Goal: Transaction & Acquisition: Purchase product/service

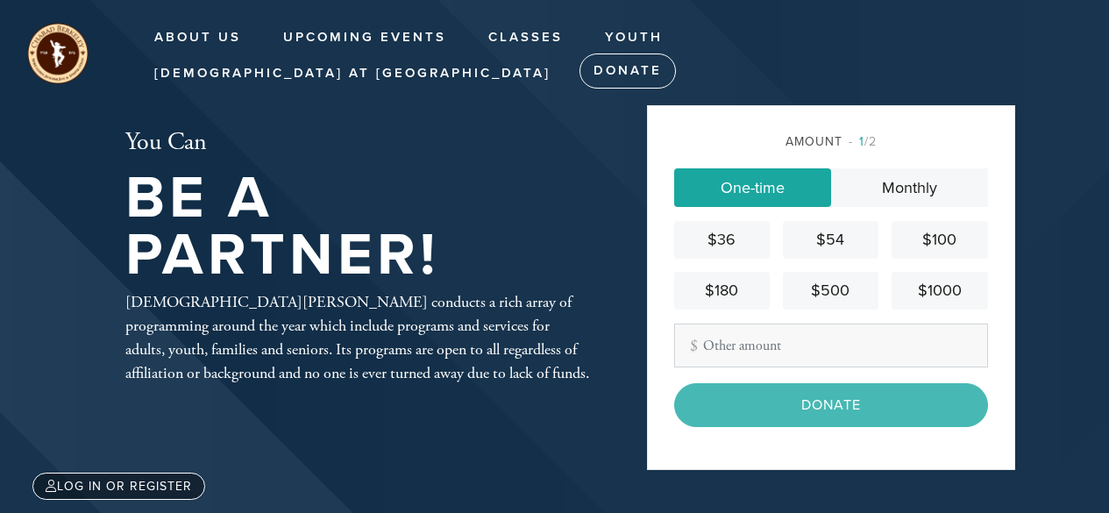
click at [732, 352] on input "Other Amount" at bounding box center [831, 346] width 314 height 44
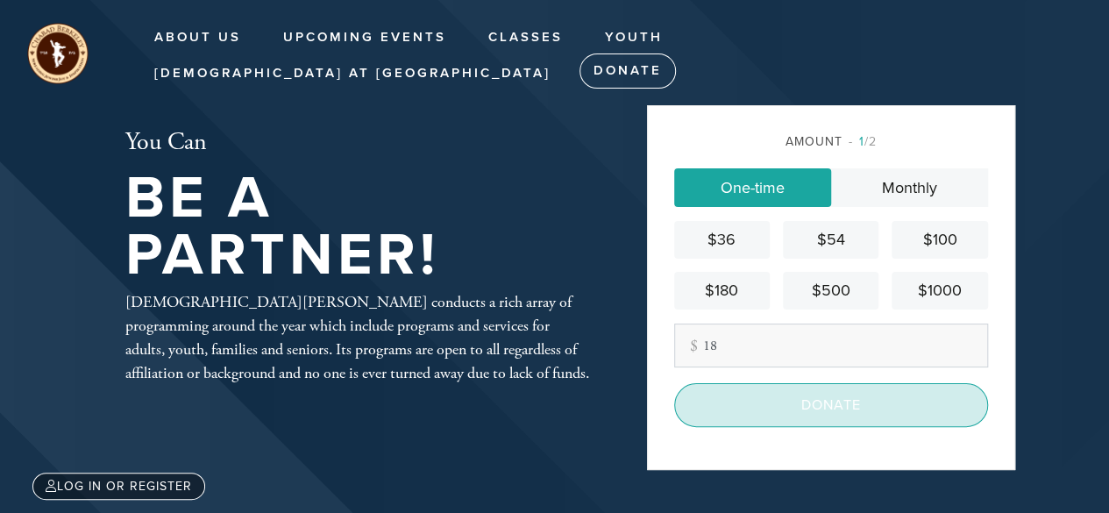
type input "18"
click at [776, 411] on input "Donate" at bounding box center [831, 405] width 314 height 44
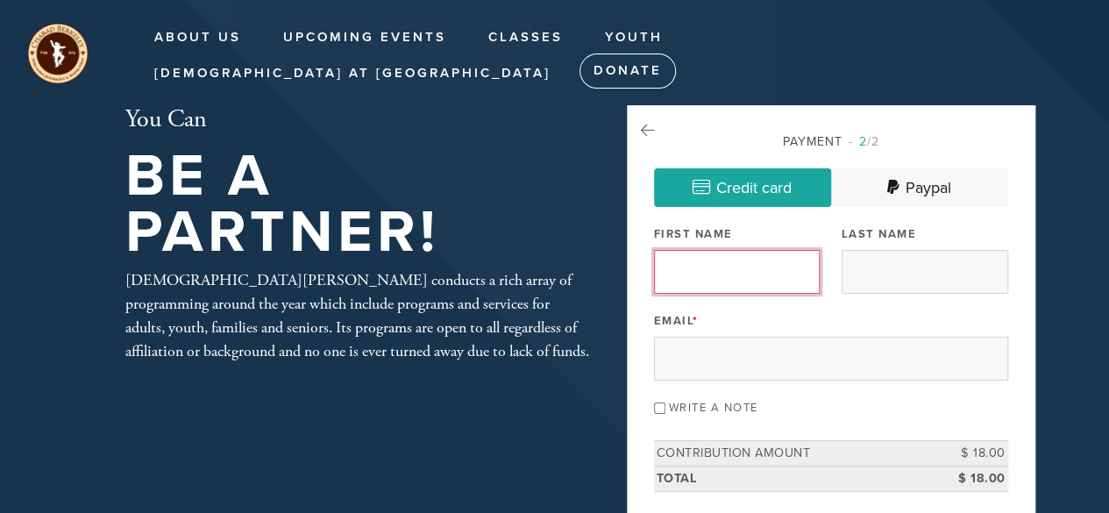
click at [766, 267] on input "First Name" at bounding box center [737, 272] width 167 height 44
type input "[PERSON_NAME]"
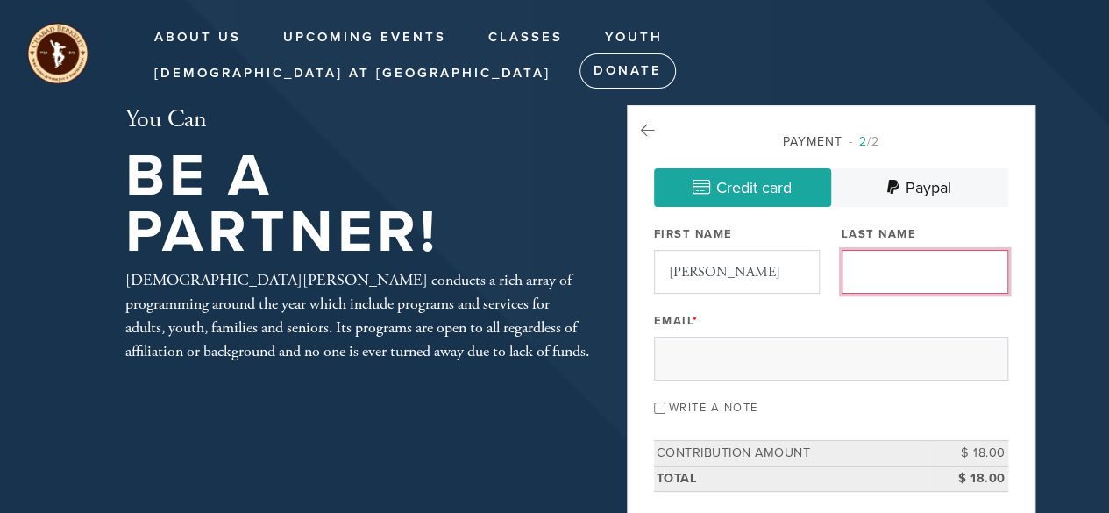
type input "[PERSON_NAME]"
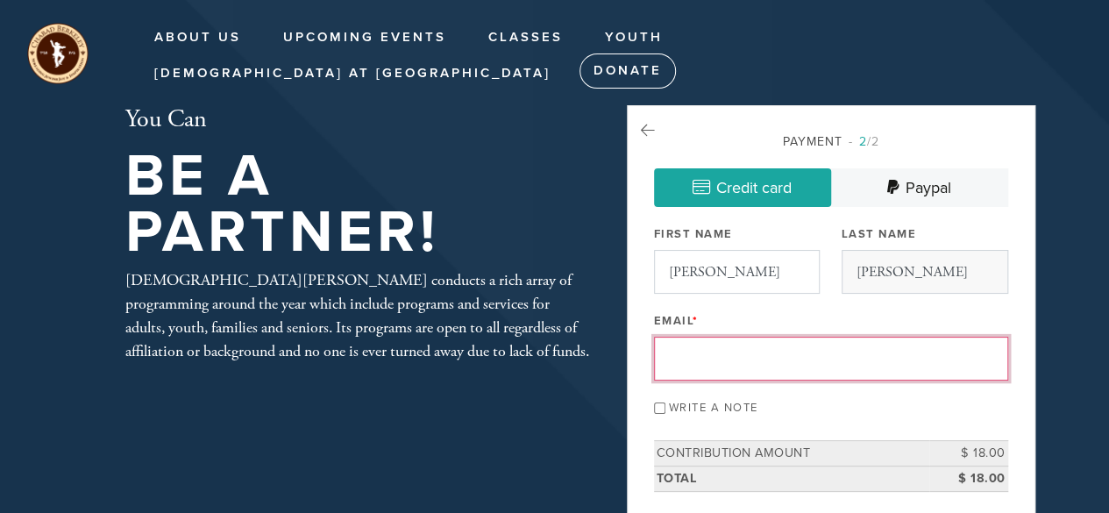
type input "[EMAIL_ADDRESS][DOMAIN_NAME]"
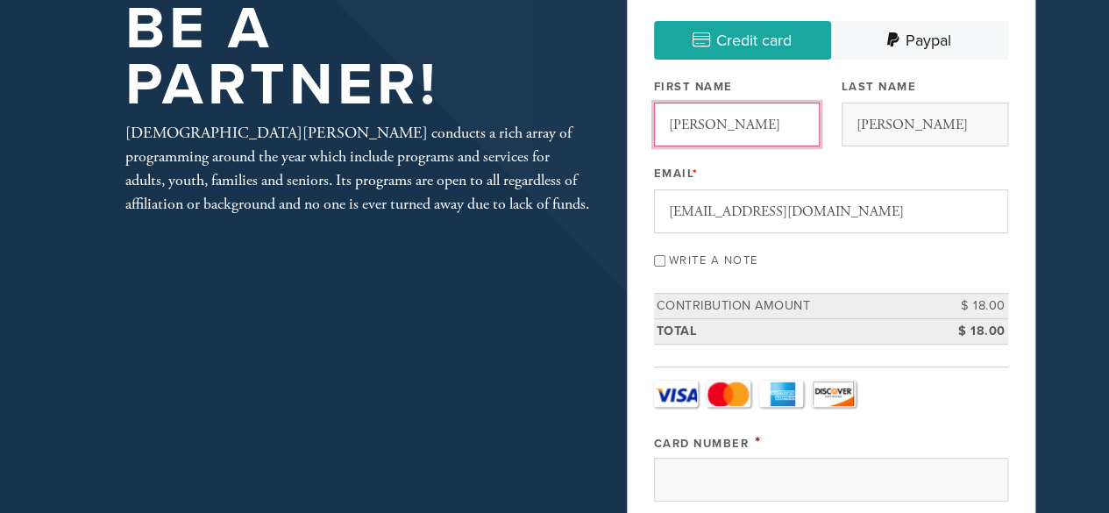
scroll to position [149, 0]
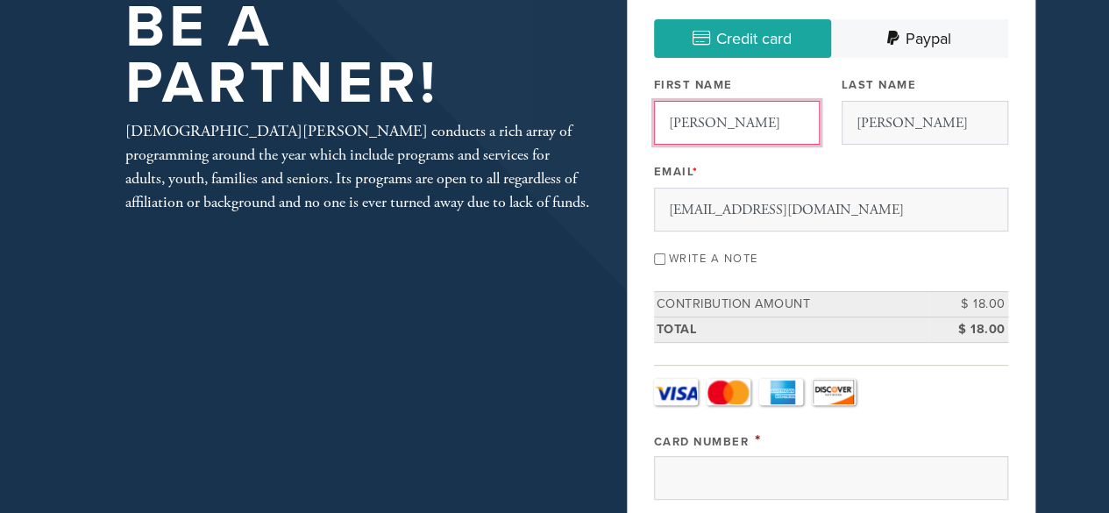
drag, startPoint x: 692, startPoint y: 124, endPoint x: 682, endPoint y: 125, distance: 9.7
click at [682, 125] on input "[PERSON_NAME]" at bounding box center [737, 123] width 167 height 44
type input "[PERSON_NAME]"
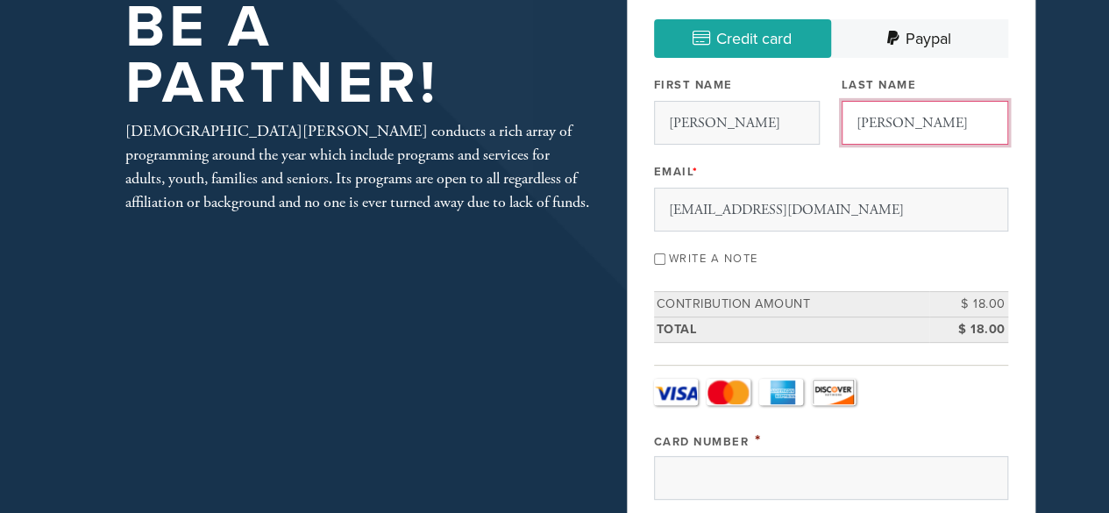
click at [851, 125] on input "[PERSON_NAME]" at bounding box center [925, 123] width 167 height 44
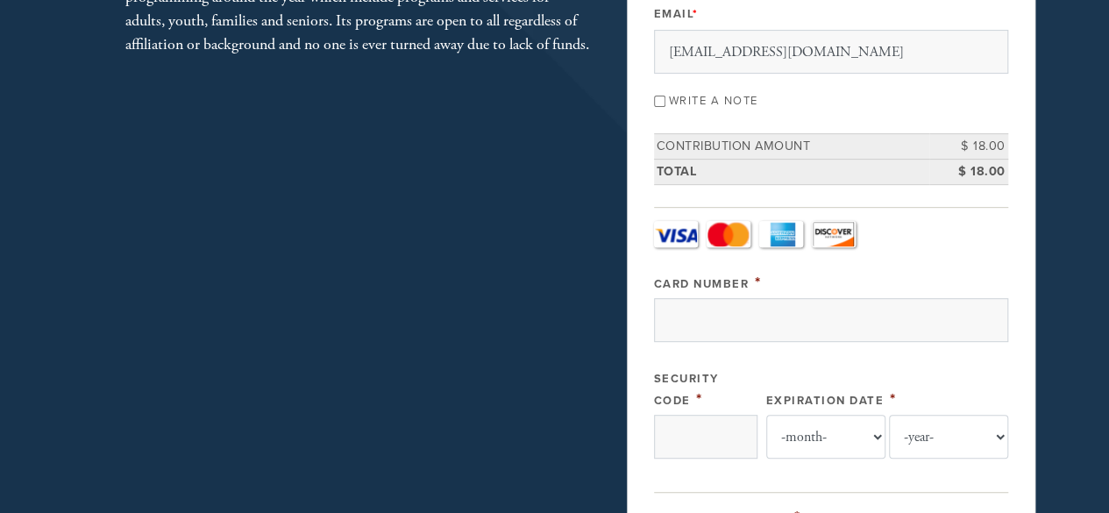
scroll to position [360, 0]
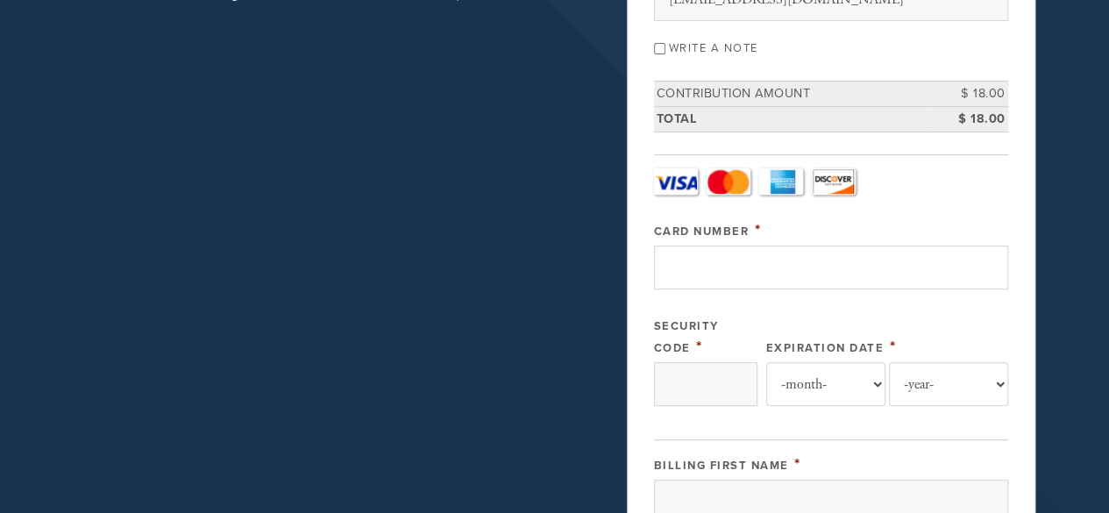
type input "[PERSON_NAME]"
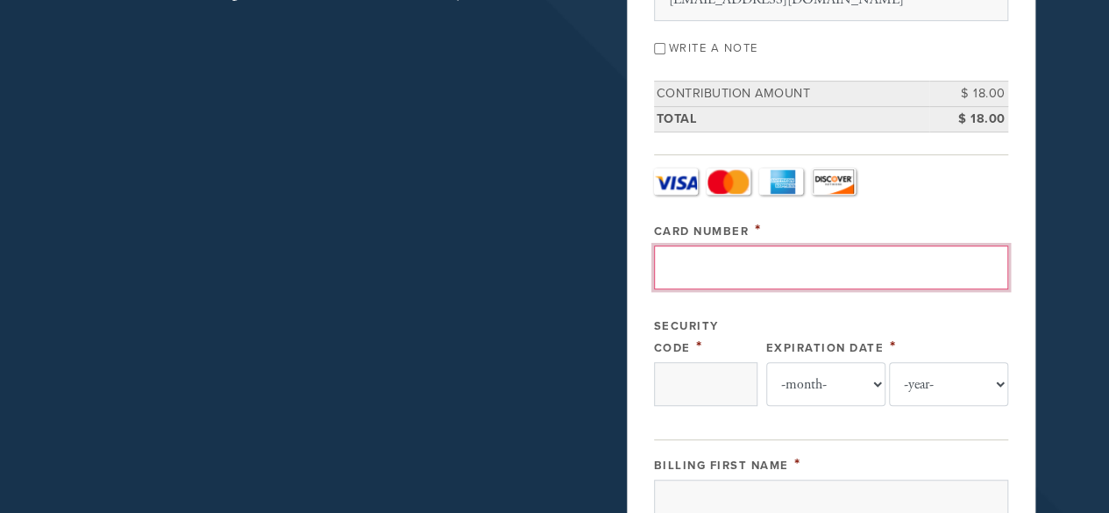
click at [751, 276] on input "Card Number" at bounding box center [831, 268] width 354 height 44
type input "[CREDIT_CARD_NUMBER]"
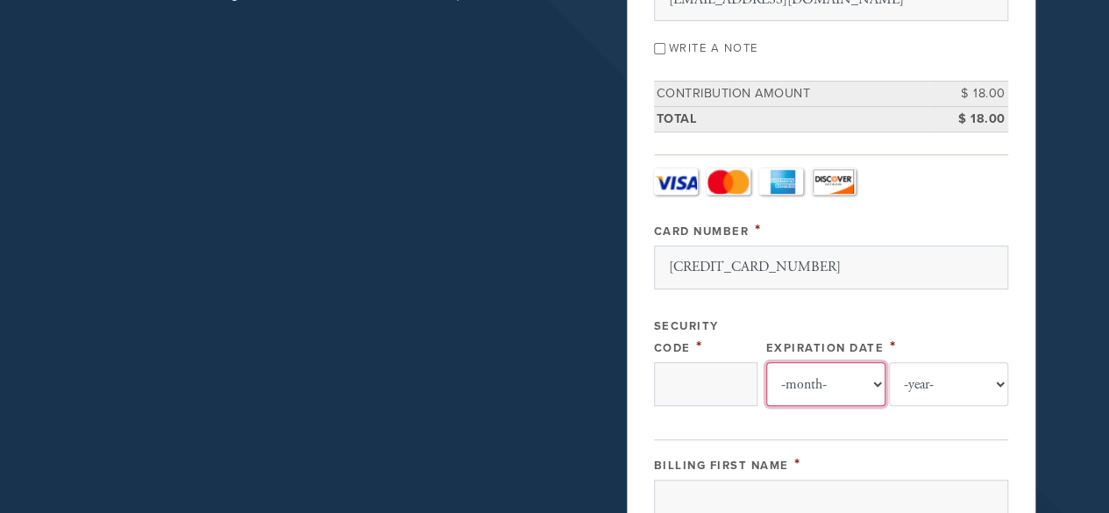
select select "7"
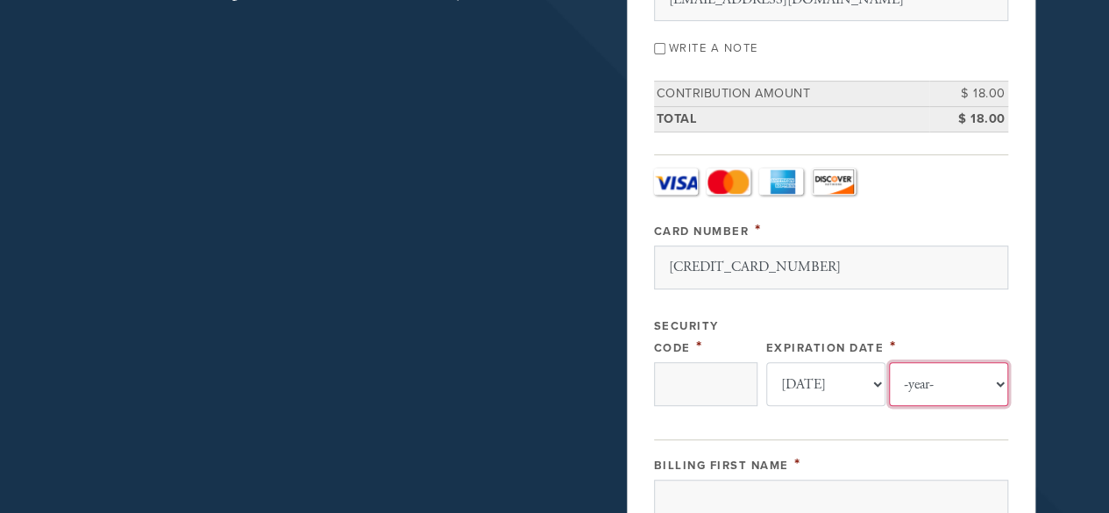
select select "2031"
type input "[PERSON_NAME]"
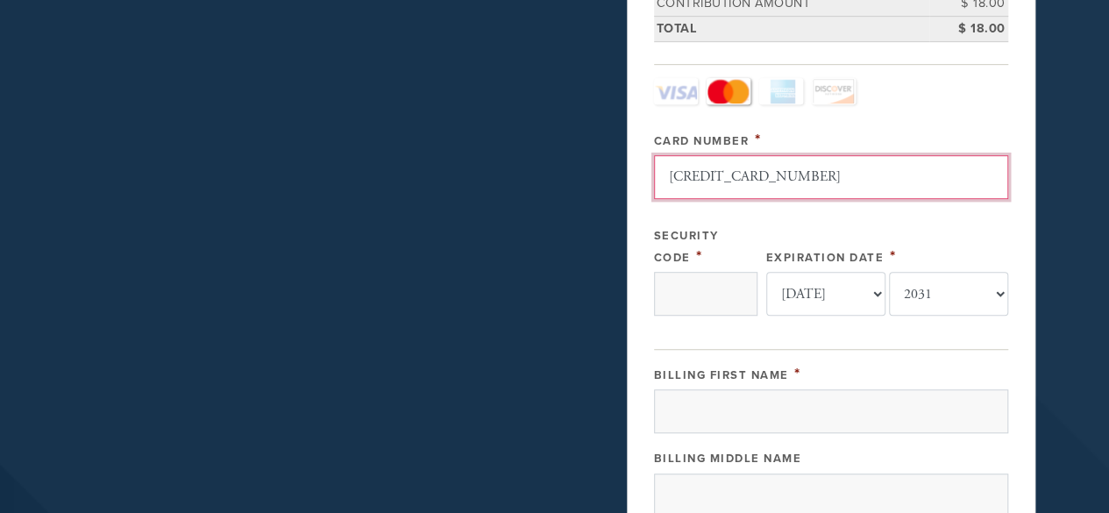
scroll to position [452, 0]
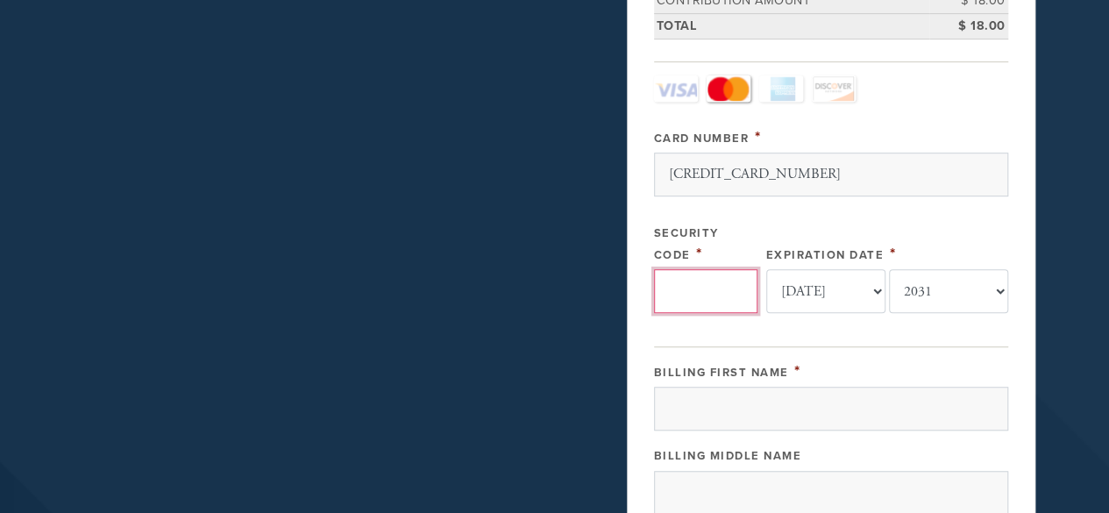
click at [728, 292] on input "Security Code" at bounding box center [705, 291] width 103 height 44
type input "211"
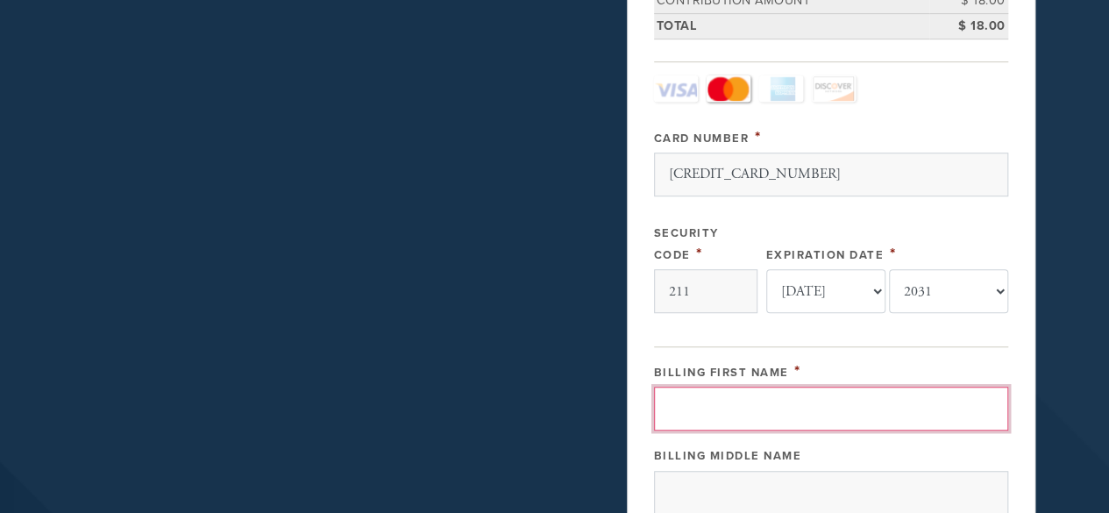
click at [803, 411] on input "Billing First Name" at bounding box center [831, 409] width 354 height 44
type input "[PERSON_NAME]"
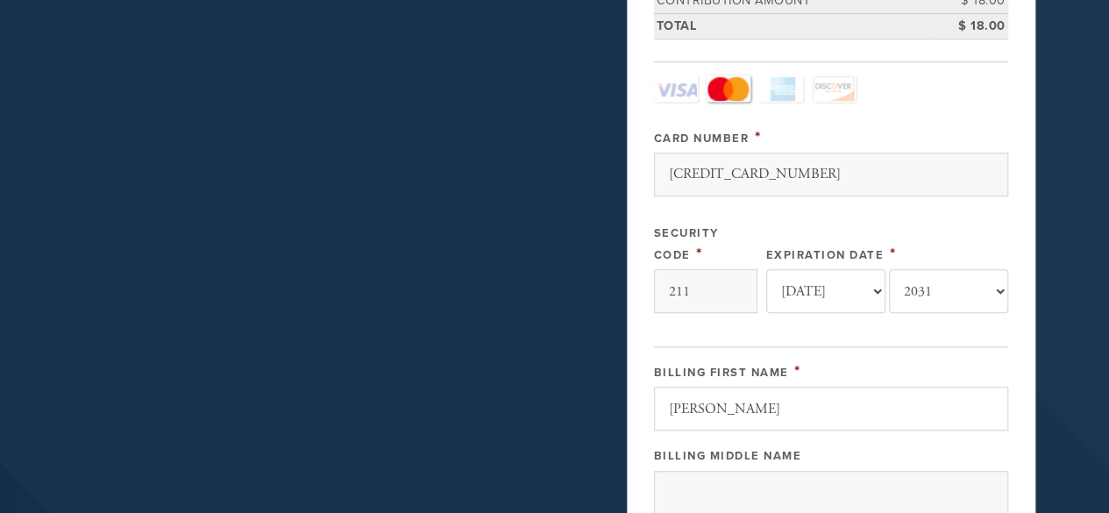
type input "34 סומקן"
type input "[GEOGRAPHIC_DATA]"
type input "ישראל"
type input "68079"
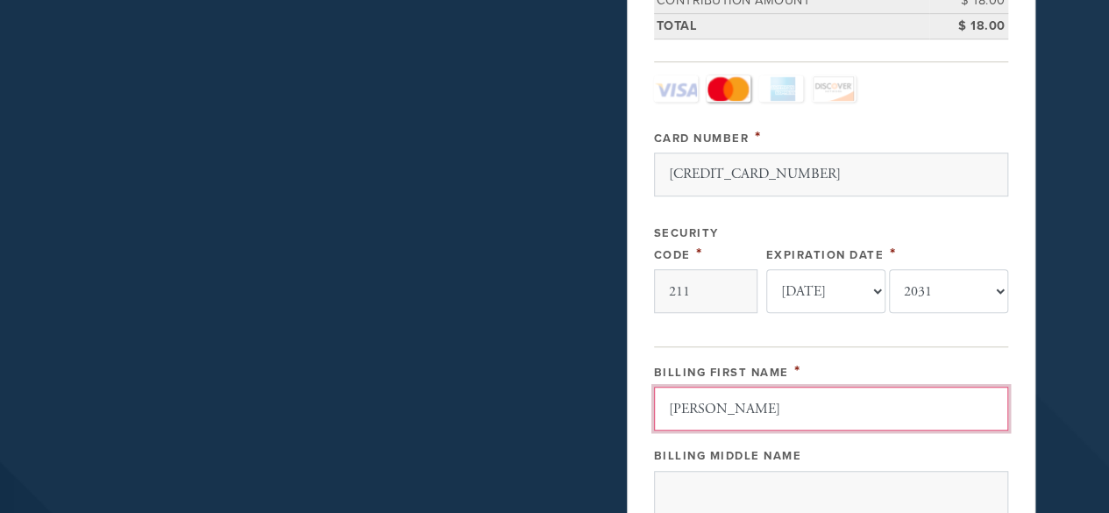
scroll to position [973, 0]
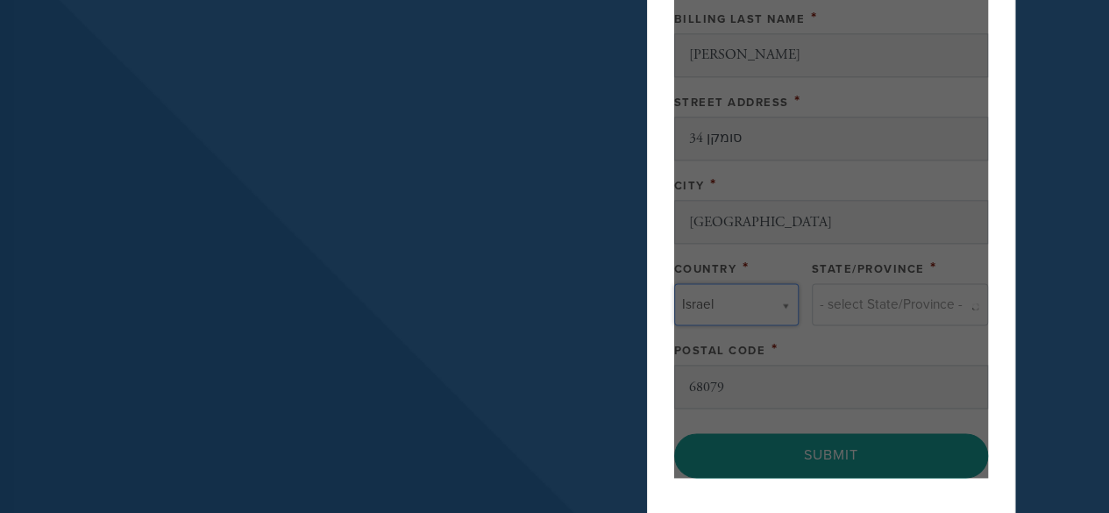
type input "ישראל"
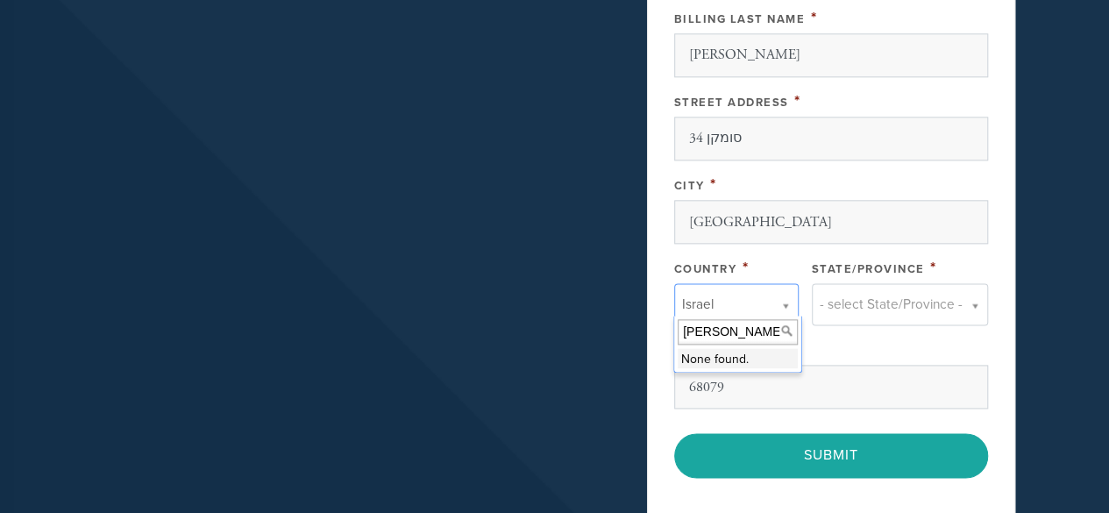
type input "י"
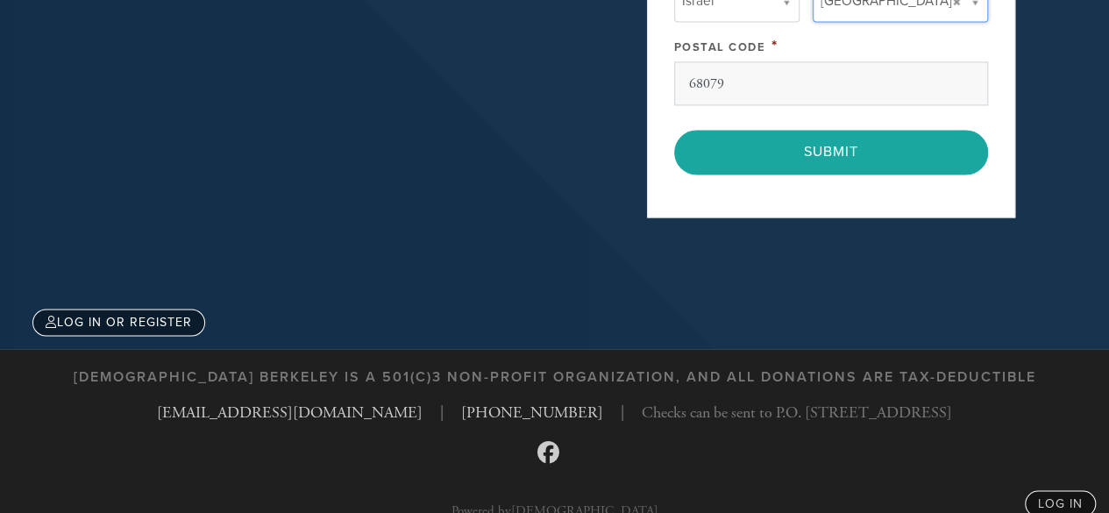
scroll to position [1290, 0]
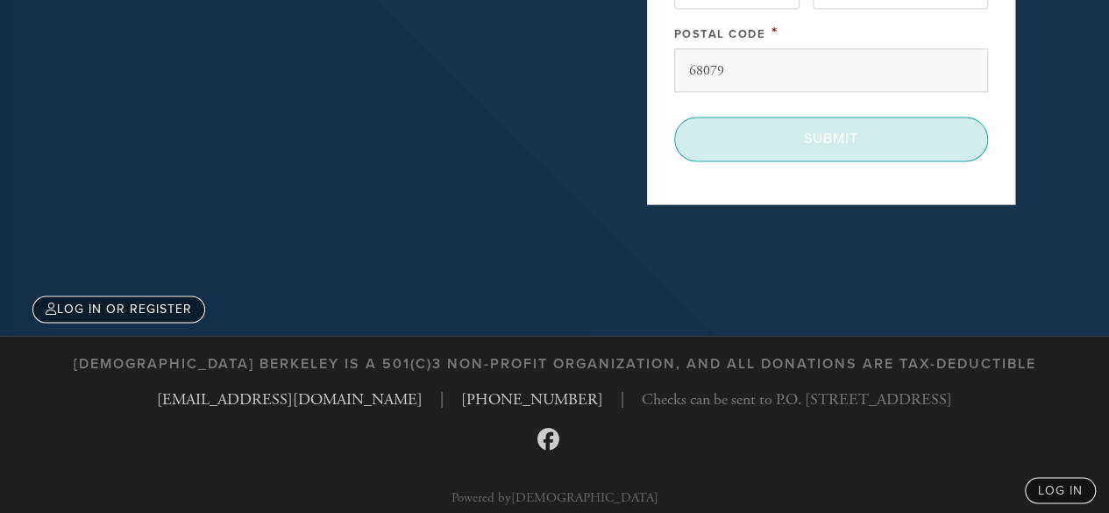
click at [868, 144] on input "Submit" at bounding box center [831, 139] width 314 height 44
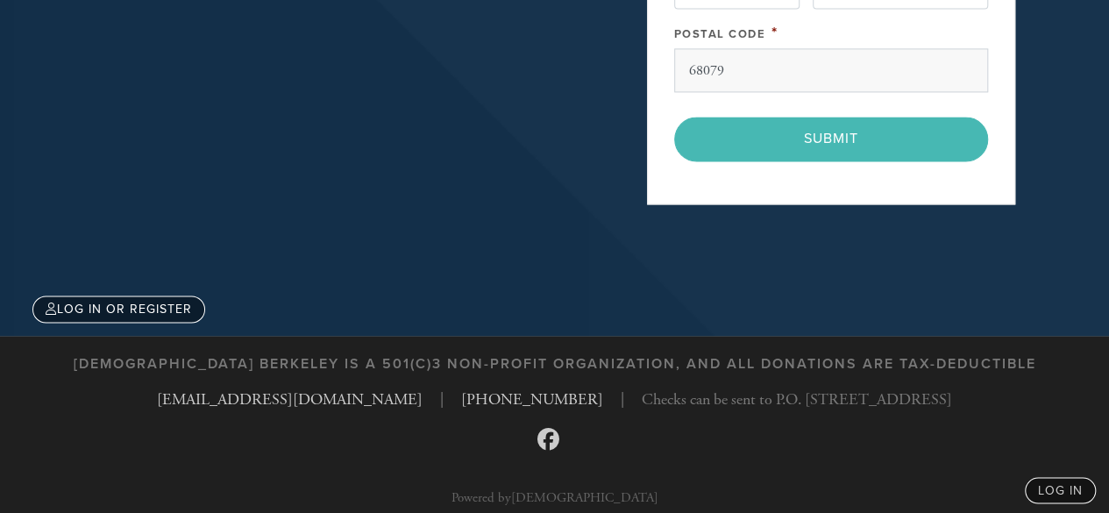
click at [873, 131] on div "< Previous Page Submit" at bounding box center [831, 139] width 314 height 44
